Goal: Task Accomplishment & Management: Manage account settings

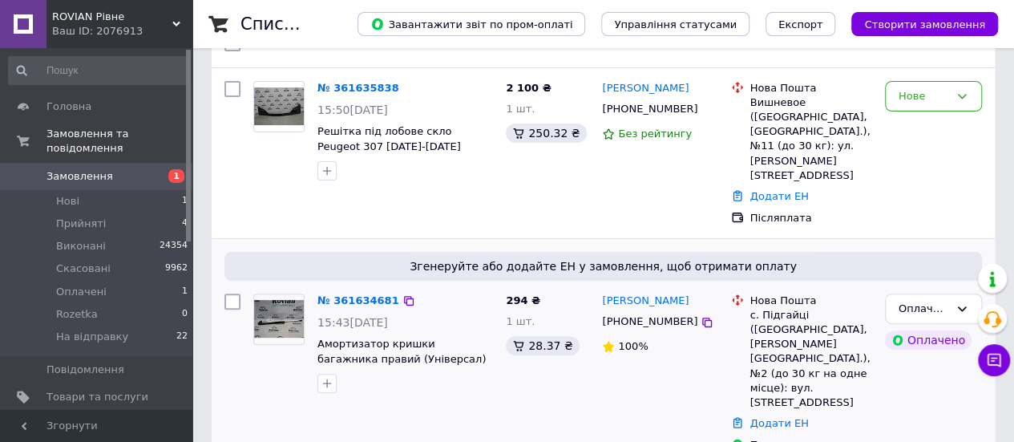
scroll to position [160, 0]
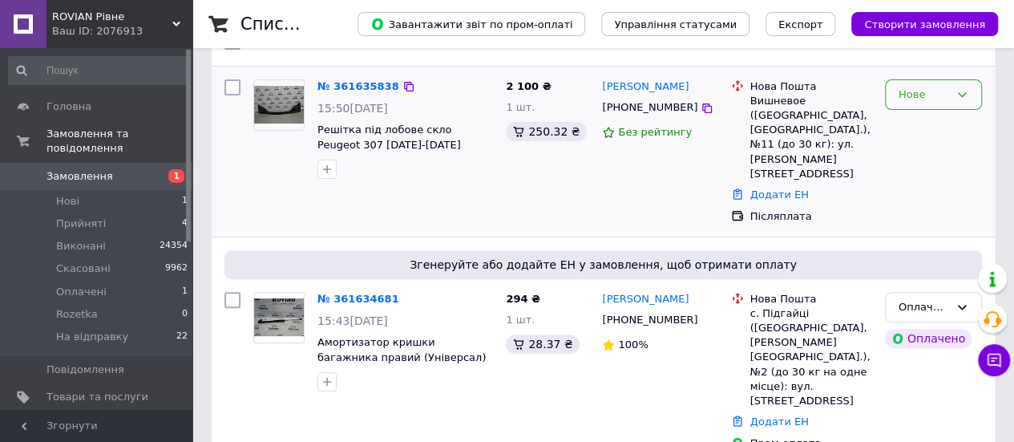
click at [914, 97] on div "Нове" at bounding box center [924, 95] width 51 height 17
click at [917, 113] on li "Прийнято" at bounding box center [933, 128] width 95 height 30
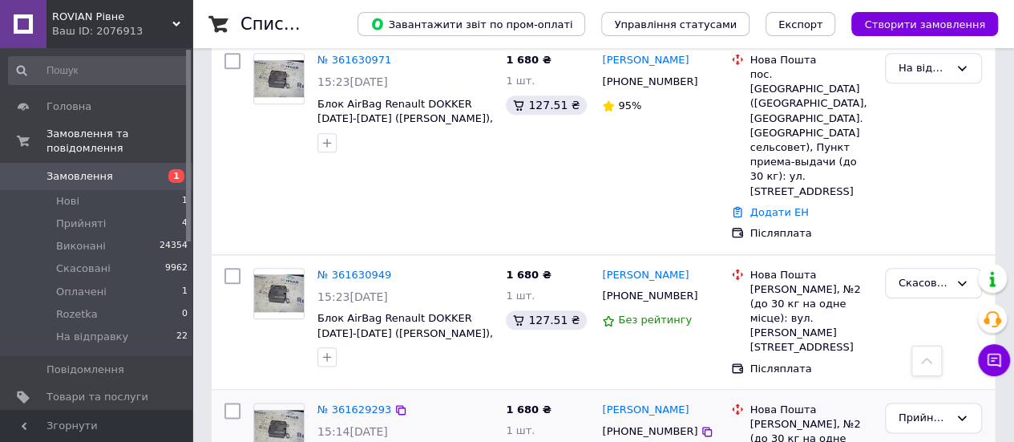
scroll to position [80, 0]
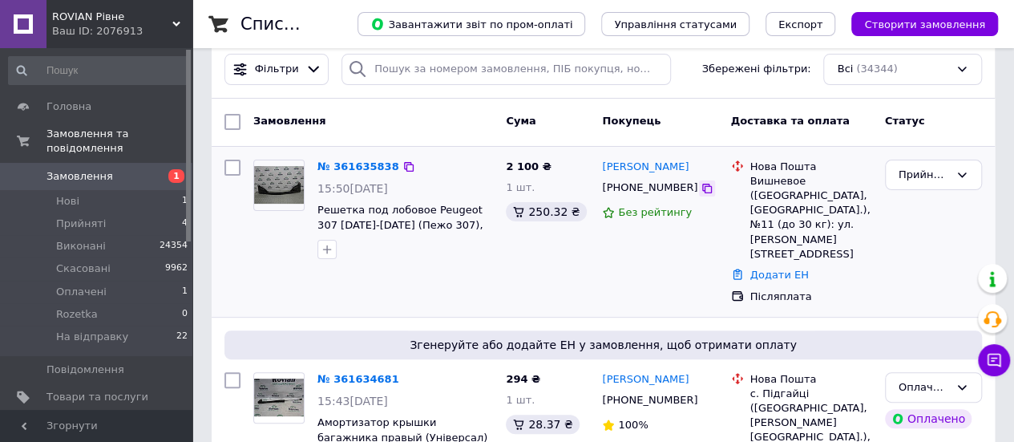
click at [701, 188] on icon at bounding box center [707, 188] width 13 height 13
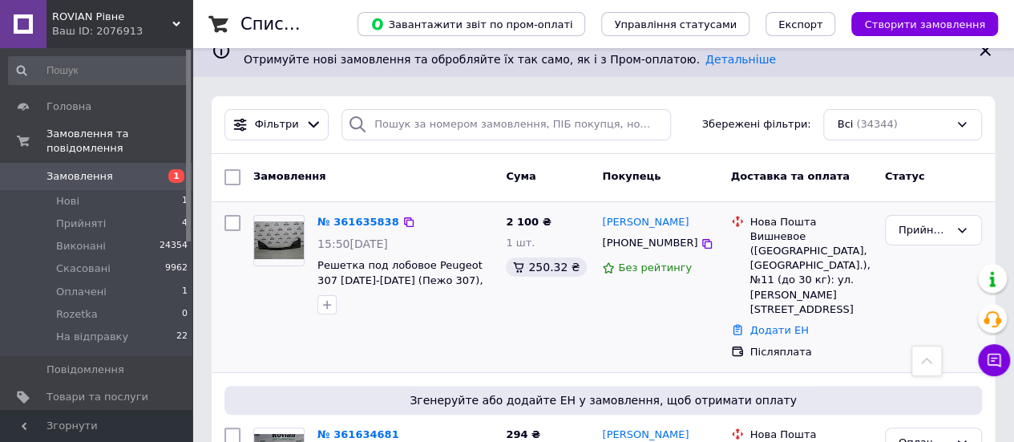
scroll to position [0, 0]
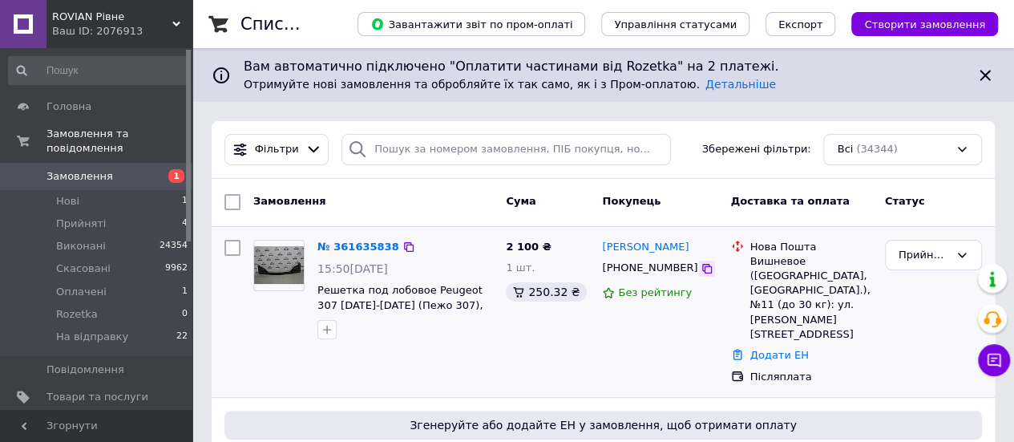
click at [701, 262] on icon at bounding box center [707, 268] width 13 height 13
click at [921, 256] on div "Прийнято" at bounding box center [924, 255] width 51 height 17
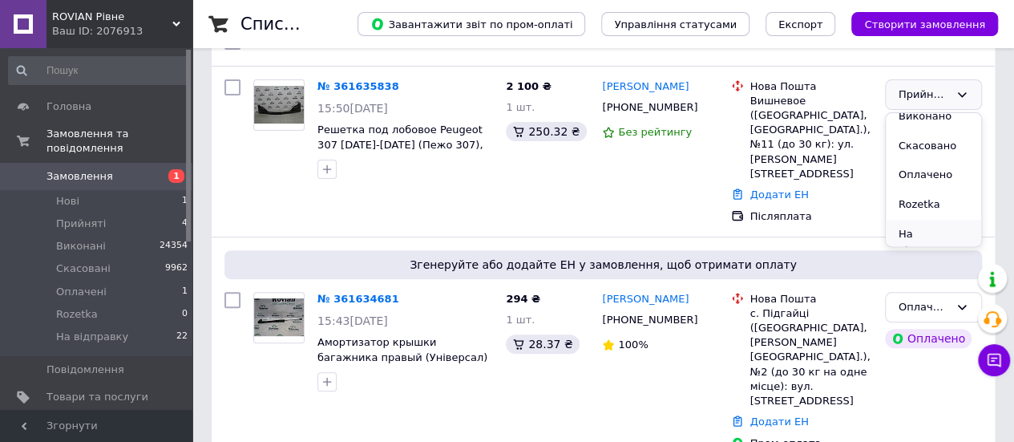
scroll to position [13, 0]
click at [919, 233] on li "На відправку" at bounding box center [933, 241] width 95 height 46
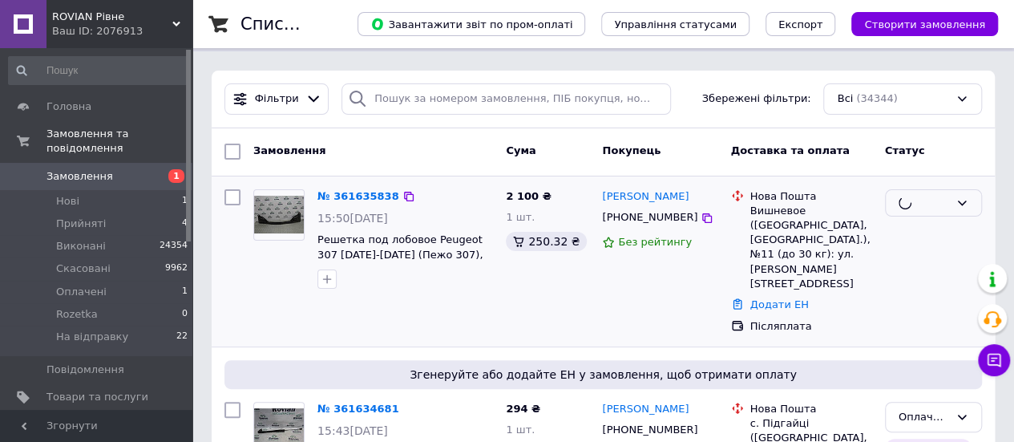
scroll to position [0, 0]
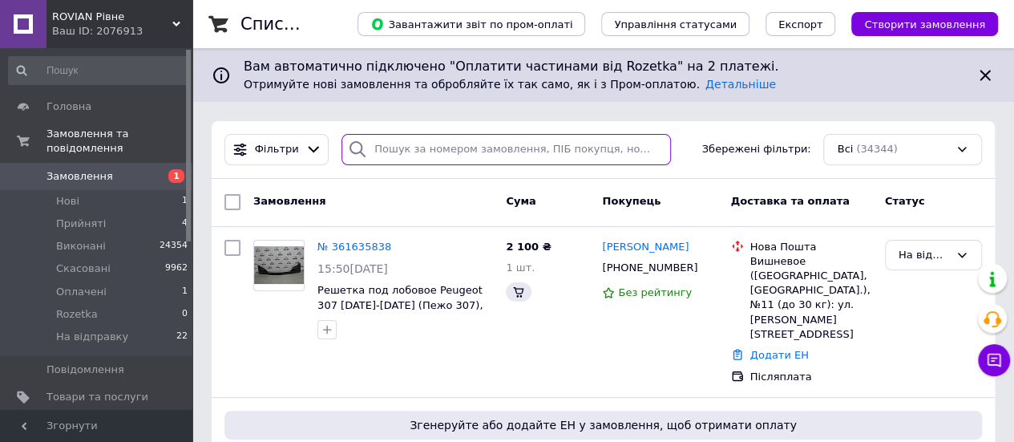
click at [414, 140] on input "search" at bounding box center [507, 149] width 330 height 31
paste input "[PHONE_NUMBER]"
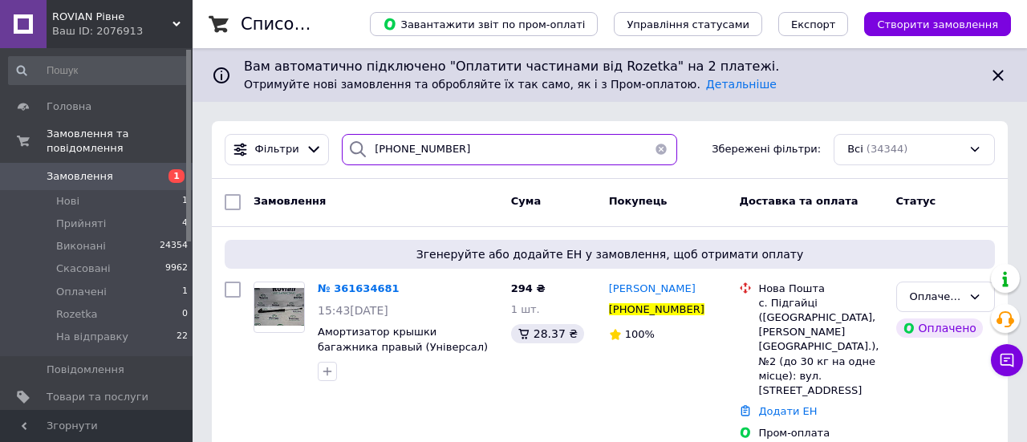
type input "[PHONE_NUMBER]"
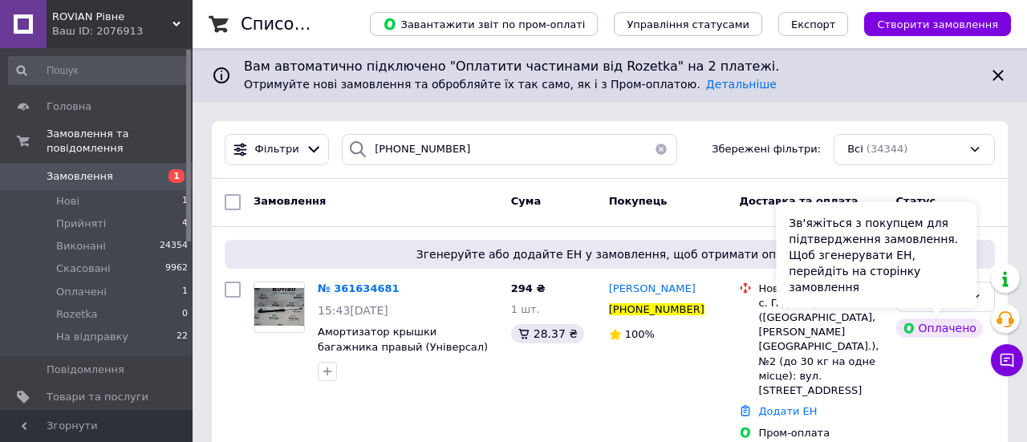
click at [956, 300] on div "Зв'яжіться з покупцем для підтвердження замовлення. Щоб згенерувати ЕН, перейді…" at bounding box center [875, 255] width 200 height 106
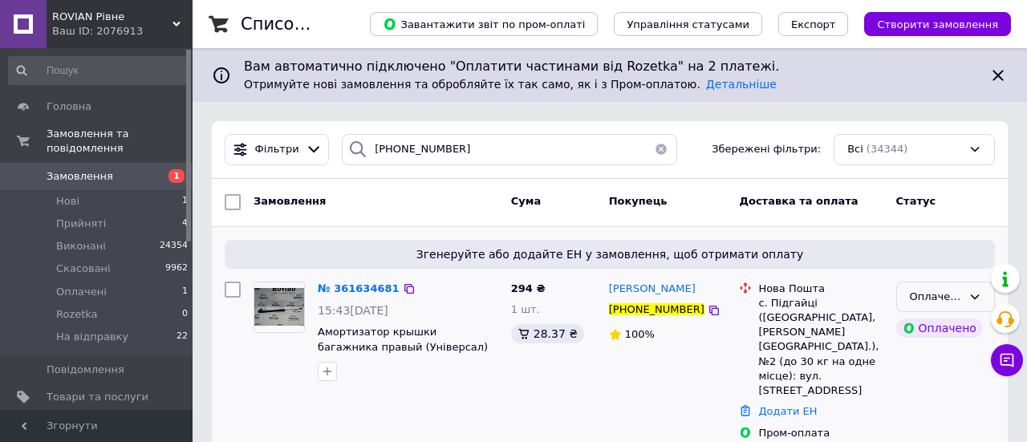
click at [933, 293] on div "Оплачено" at bounding box center [935, 297] width 52 height 17
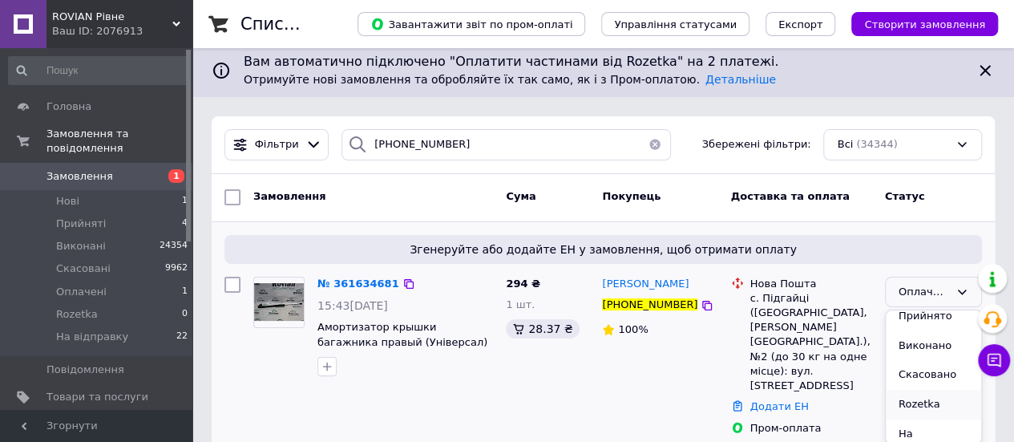
scroll to position [13, 0]
click at [924, 418] on li "На відправку" at bounding box center [933, 438] width 95 height 46
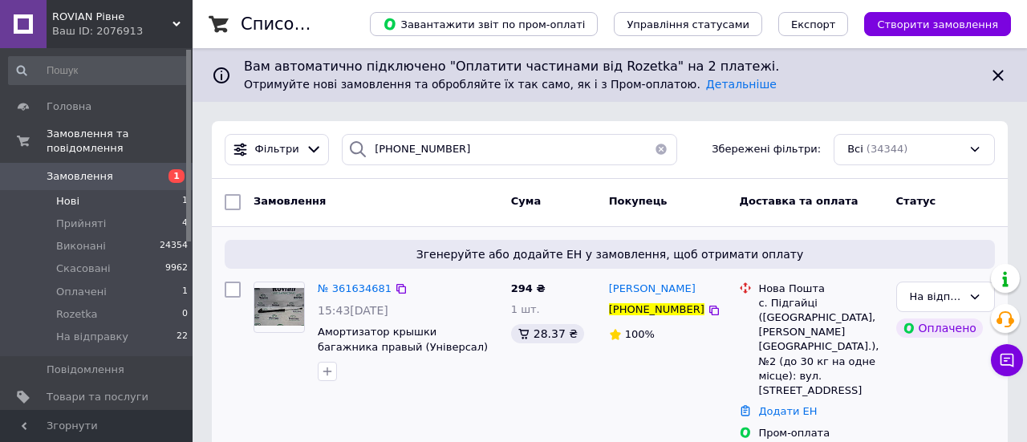
click at [87, 190] on li "Нові 1" at bounding box center [98, 201] width 197 height 22
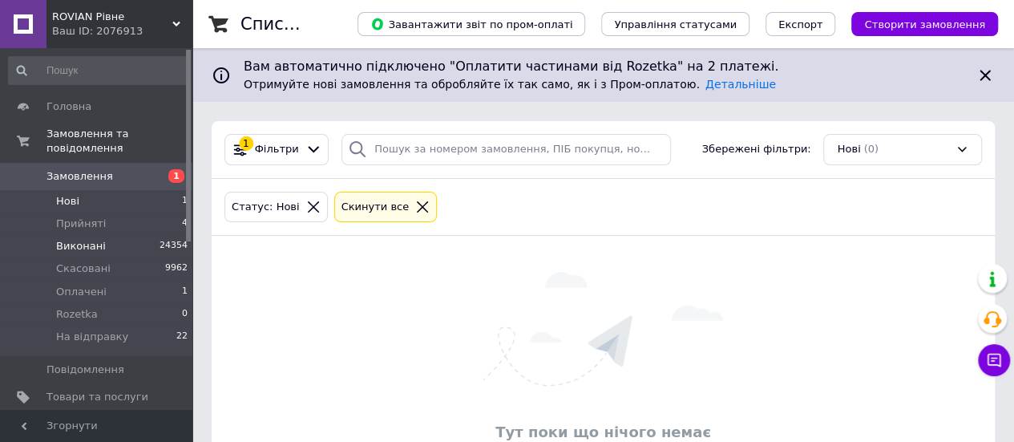
click at [75, 239] on span "Виконані" at bounding box center [81, 246] width 50 height 14
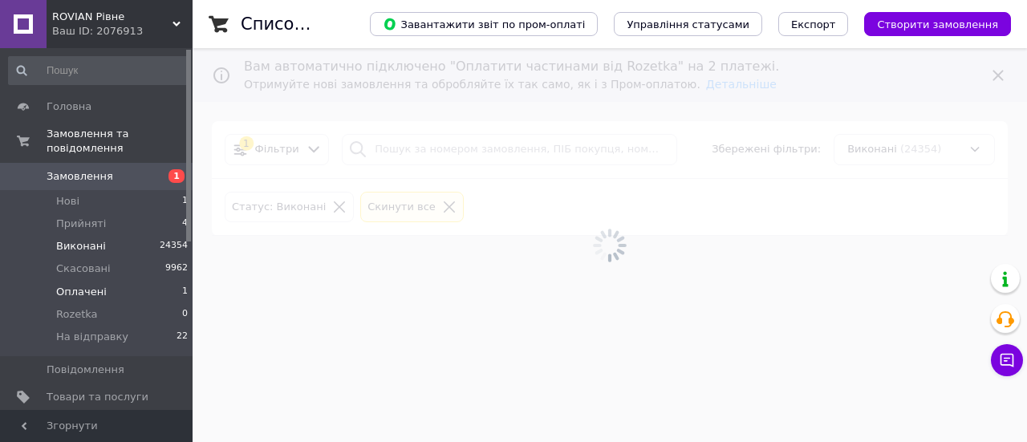
click at [91, 285] on span "Оплачені" at bounding box center [81, 292] width 51 height 14
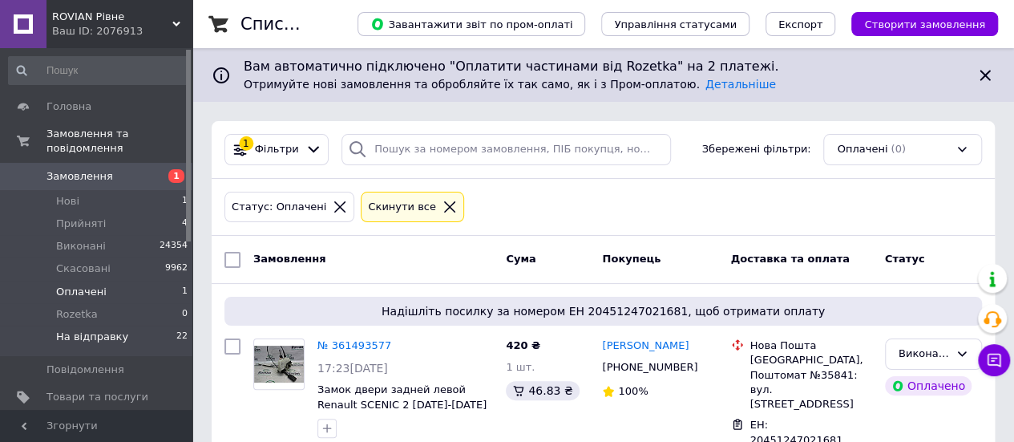
click at [86, 330] on span "На відправку" at bounding box center [92, 337] width 72 height 14
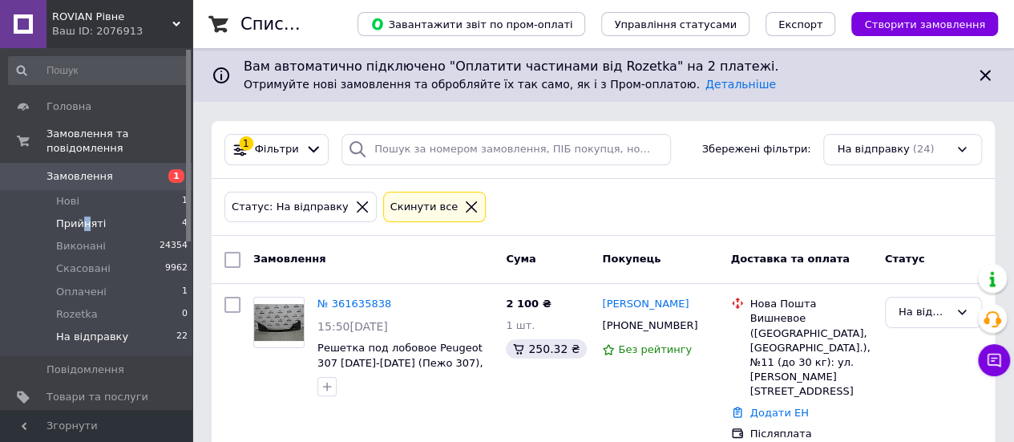
click at [85, 217] on span "Прийняті" at bounding box center [81, 224] width 50 height 14
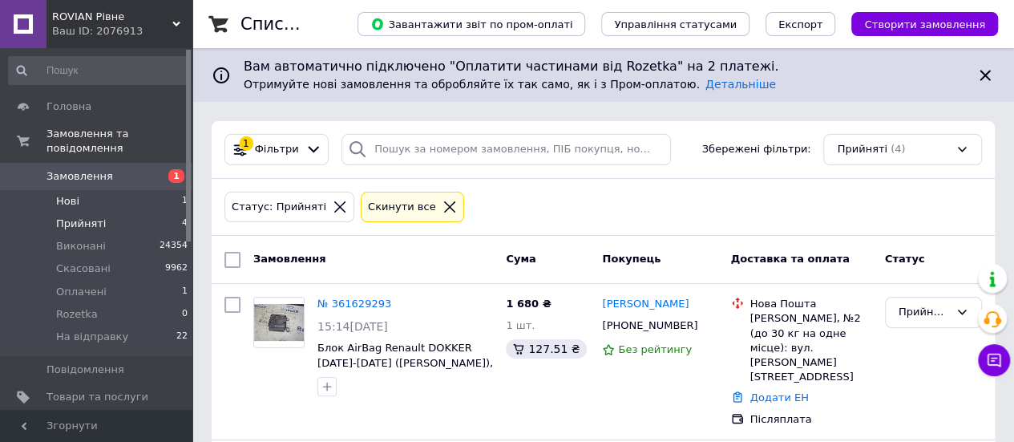
click at [90, 190] on li "Нові 1" at bounding box center [98, 201] width 197 height 22
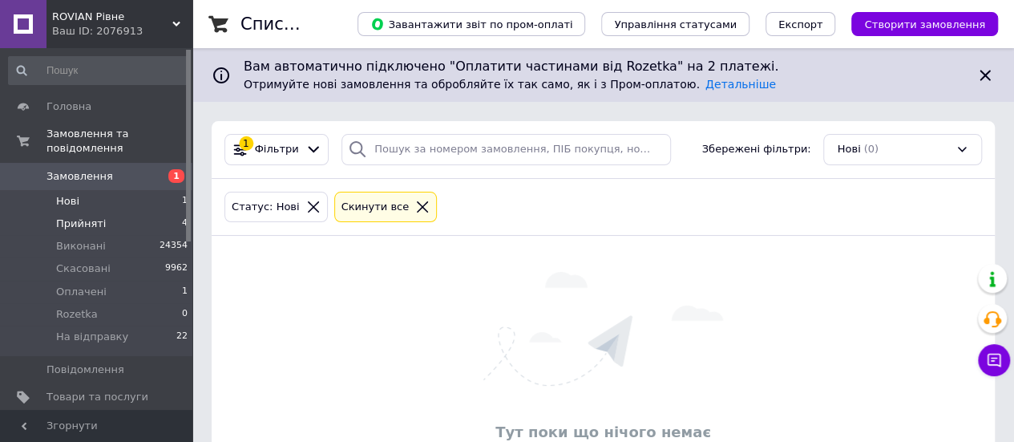
click at [113, 213] on li "Прийняті 4" at bounding box center [98, 224] width 197 height 22
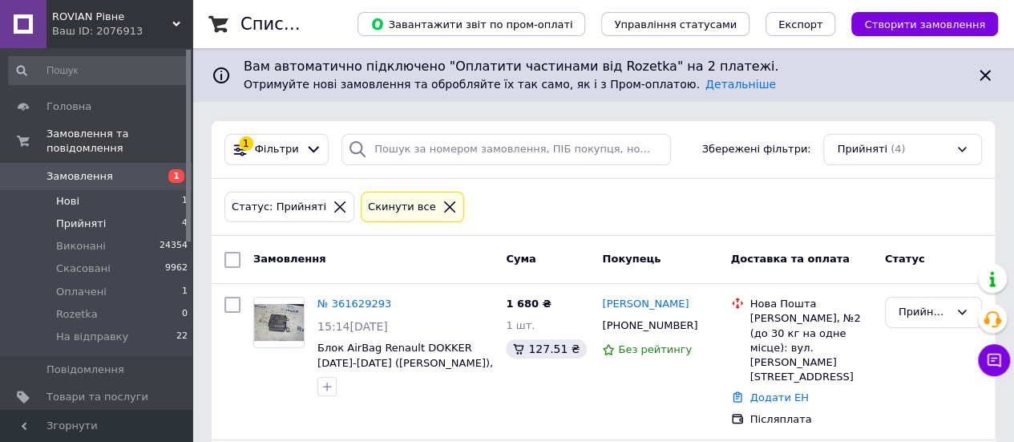
click at [83, 190] on li "Нові 1" at bounding box center [98, 201] width 197 height 22
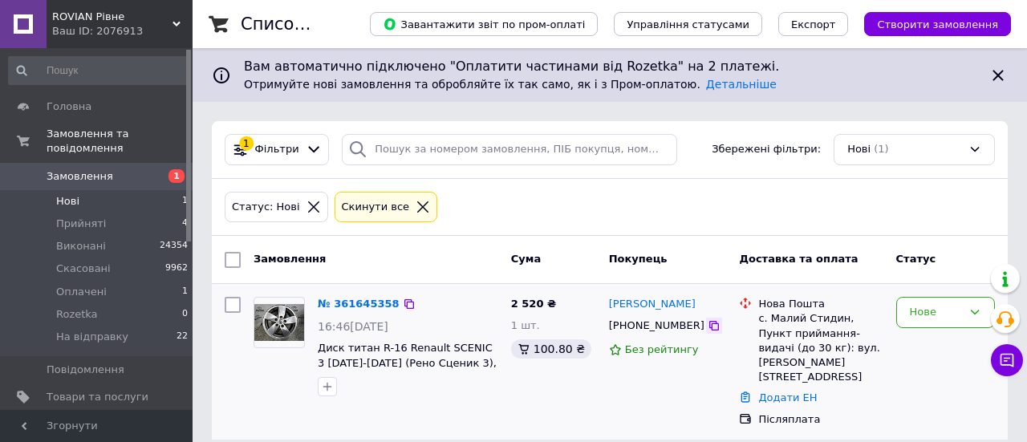
click at [707, 319] on icon at bounding box center [713, 325] width 13 height 13
click at [367, 306] on link "№ 361645358" at bounding box center [359, 304] width 82 height 12
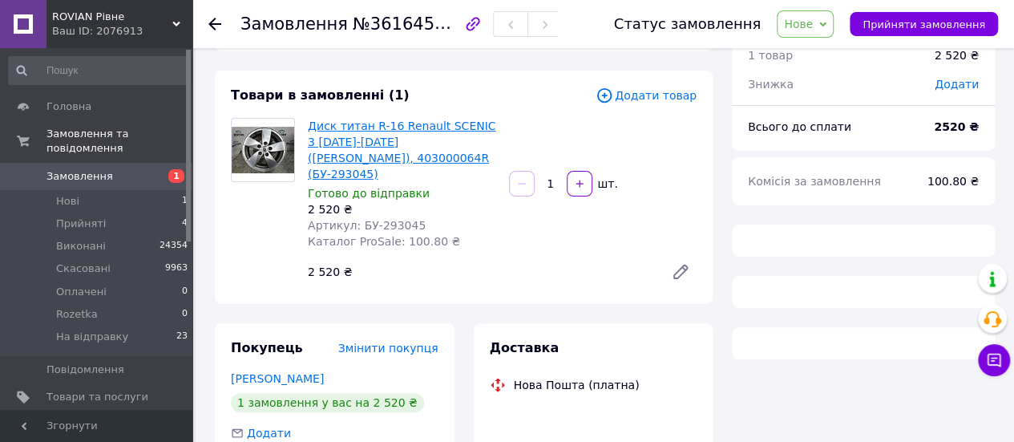
scroll to position [160, 0]
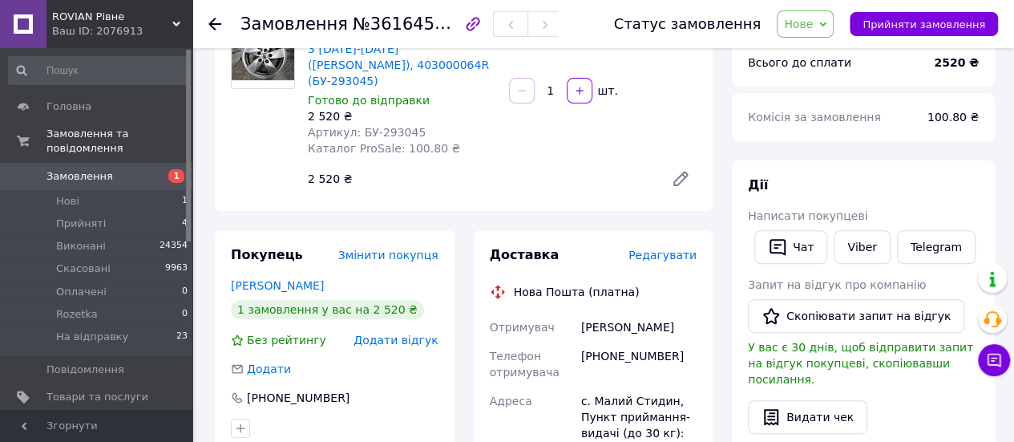
click at [832, 22] on span "Нове" at bounding box center [805, 23] width 57 height 27
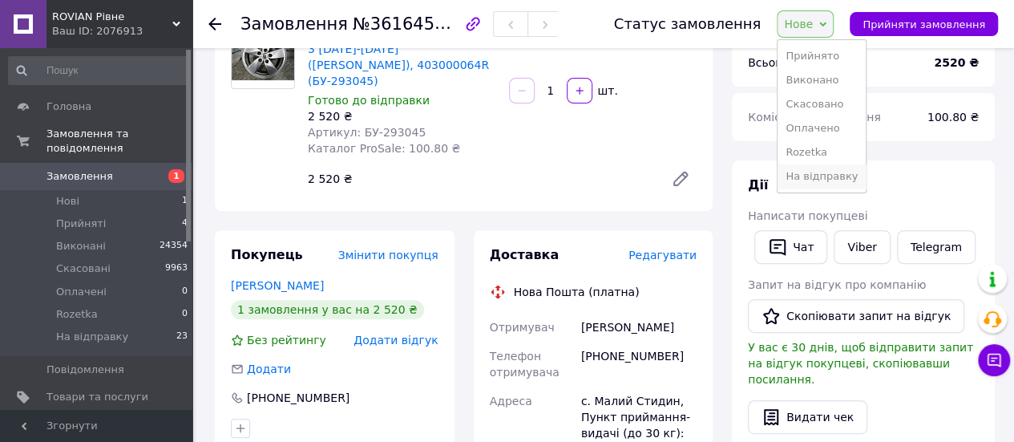
click at [825, 177] on li "На відправку" at bounding box center [822, 176] width 88 height 24
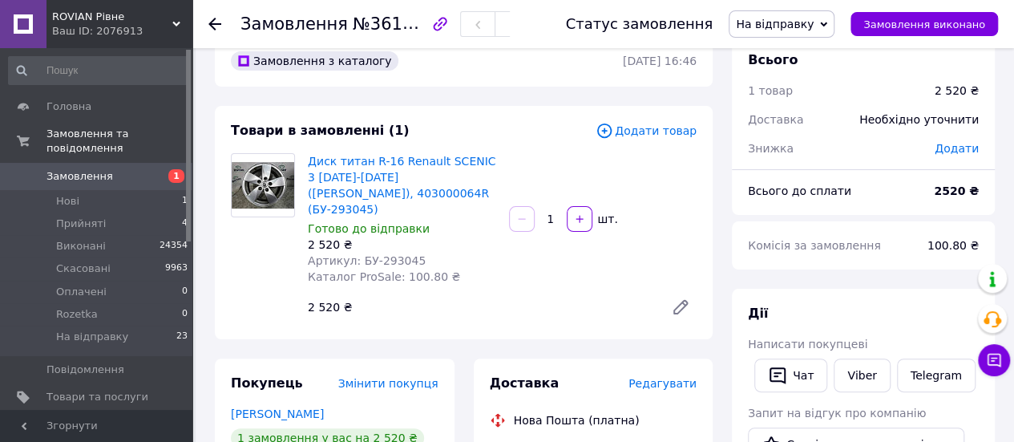
scroll to position [0, 0]
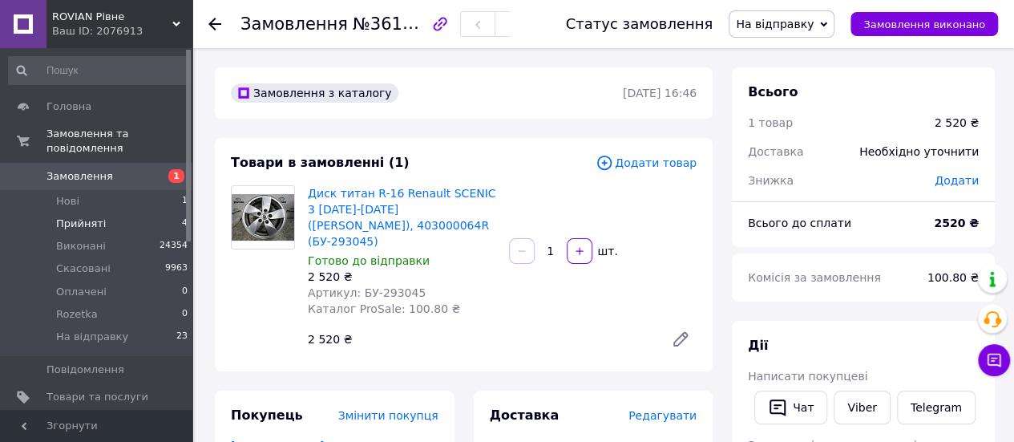
click at [103, 213] on li "Прийняті 4" at bounding box center [98, 224] width 197 height 22
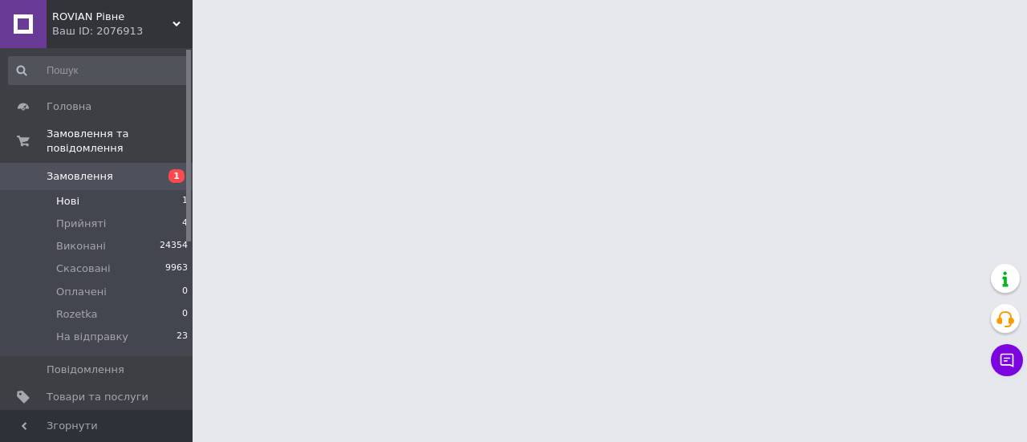
click at [88, 190] on li "Нові 1" at bounding box center [98, 201] width 197 height 22
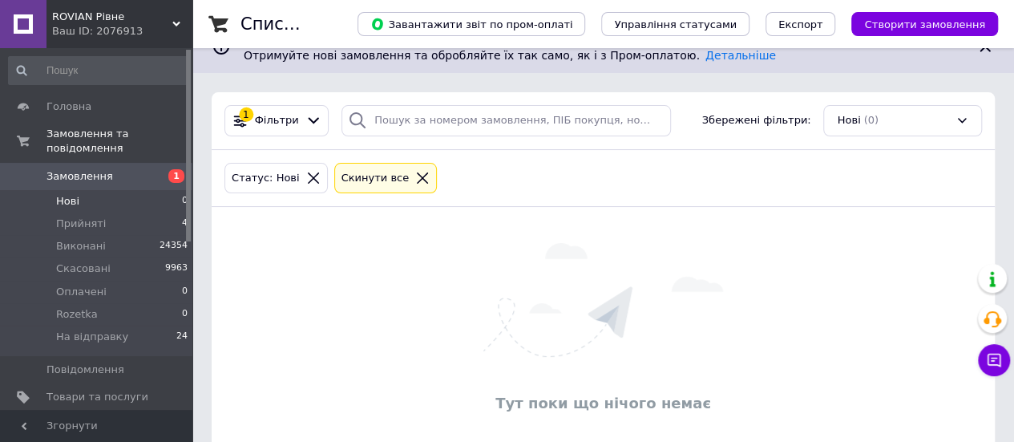
scroll to position [57, 0]
